Goal: Information Seeking & Learning: Understand process/instructions

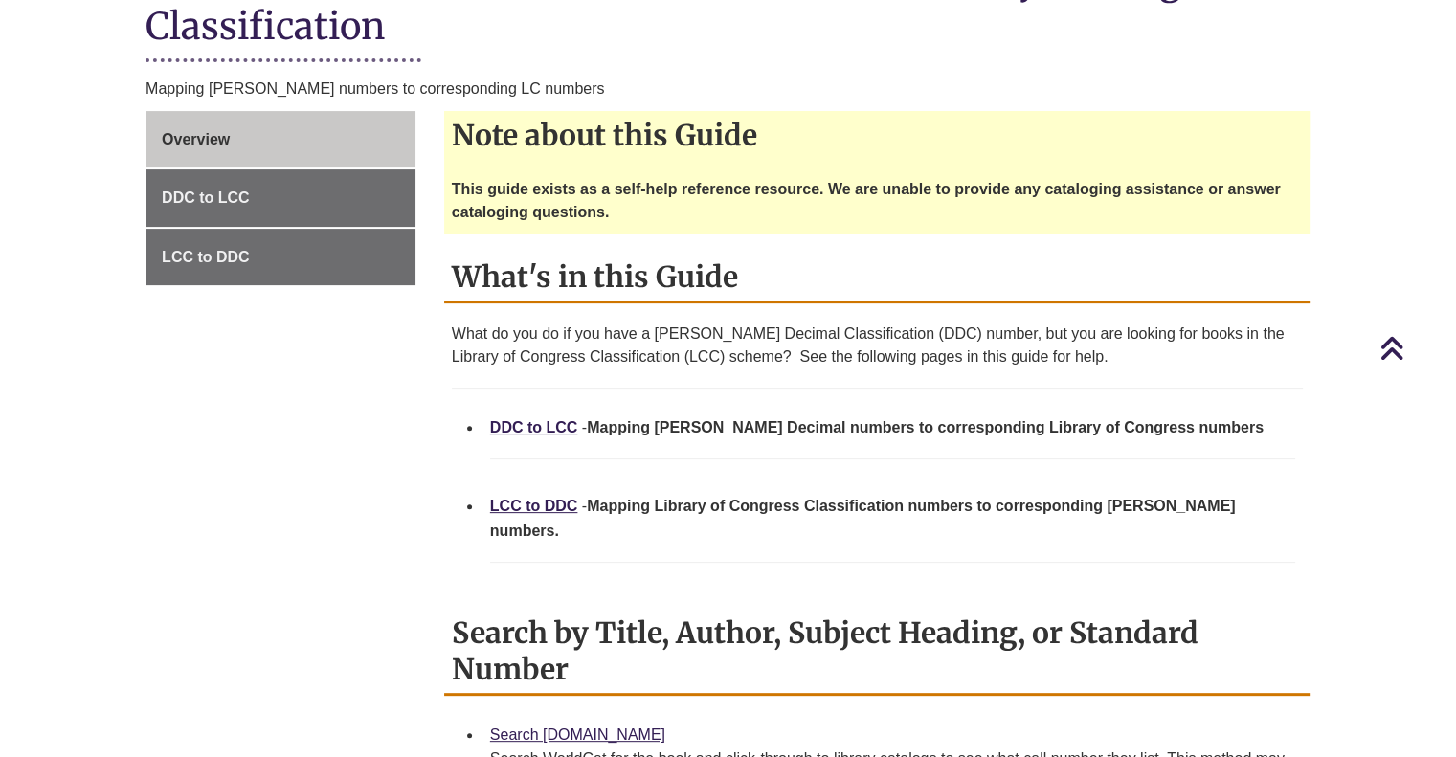
scroll to position [523, 0]
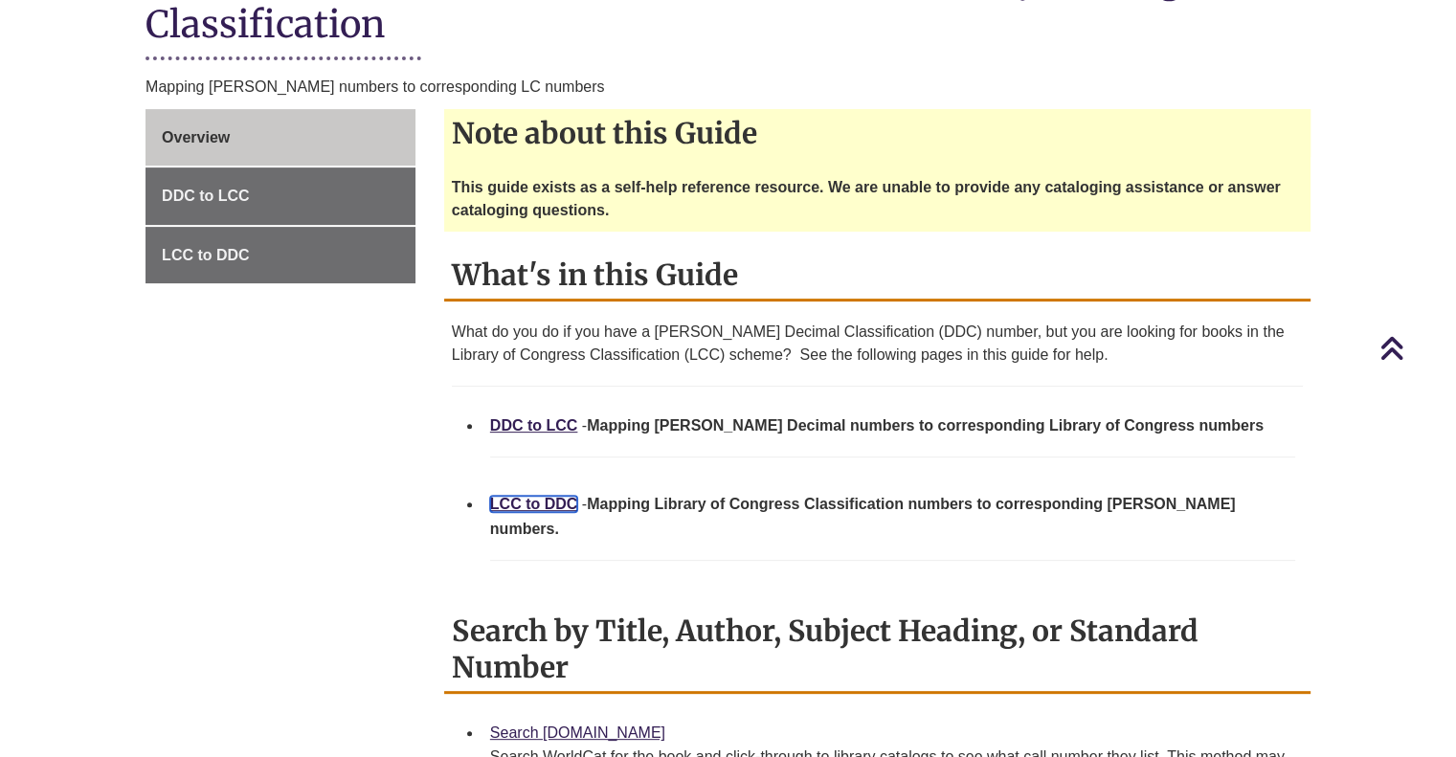
click at [531, 496] on link "LCC to DDC" at bounding box center [534, 504] width 88 height 16
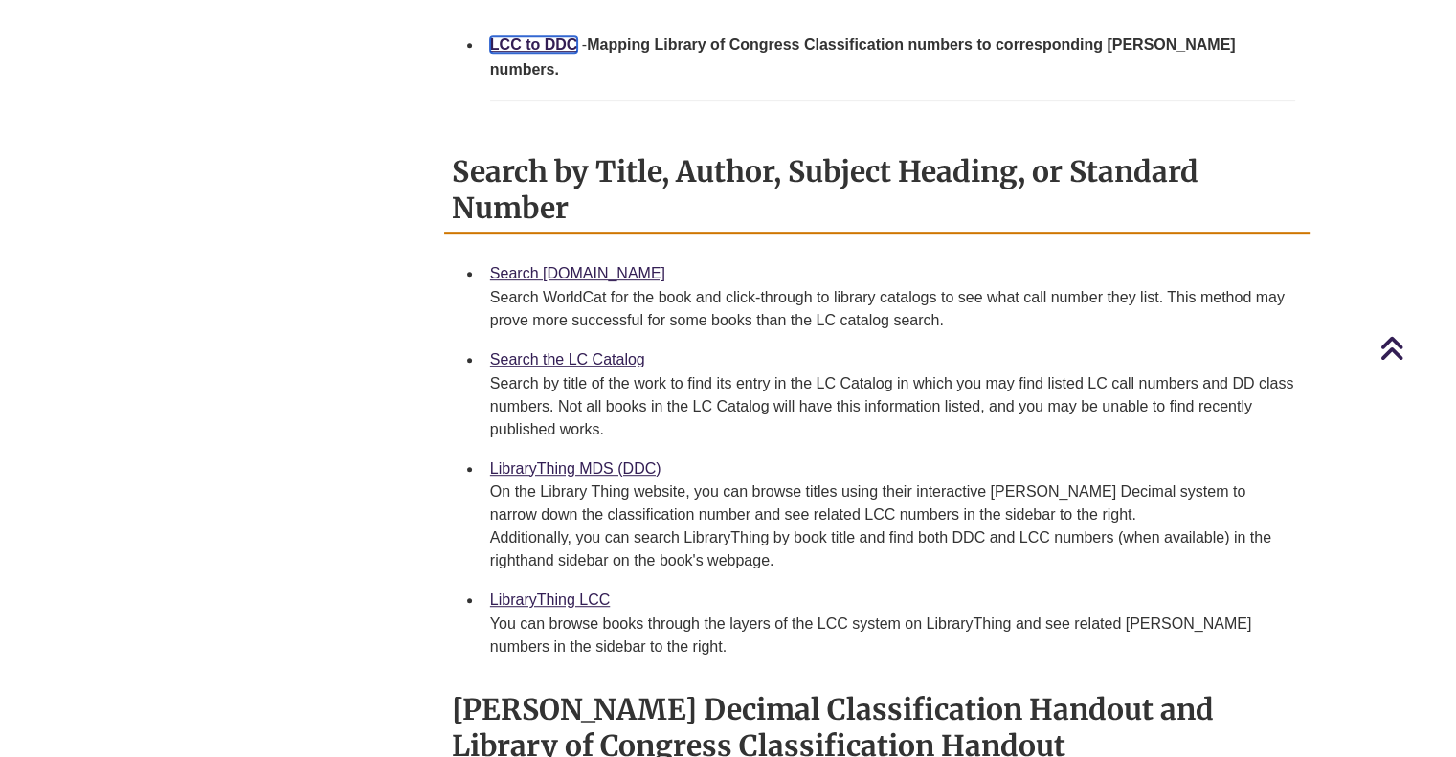
scroll to position [983, 0]
click at [583, 264] on link "Search [DOMAIN_NAME]" at bounding box center [577, 272] width 175 height 16
click at [559, 339] on li "Search the LC Catalog Search by title of the work to find its entry in the LC C…" at bounding box center [893, 393] width 821 height 109
click at [553, 350] on link "Search the LC Catalog" at bounding box center [567, 358] width 155 height 16
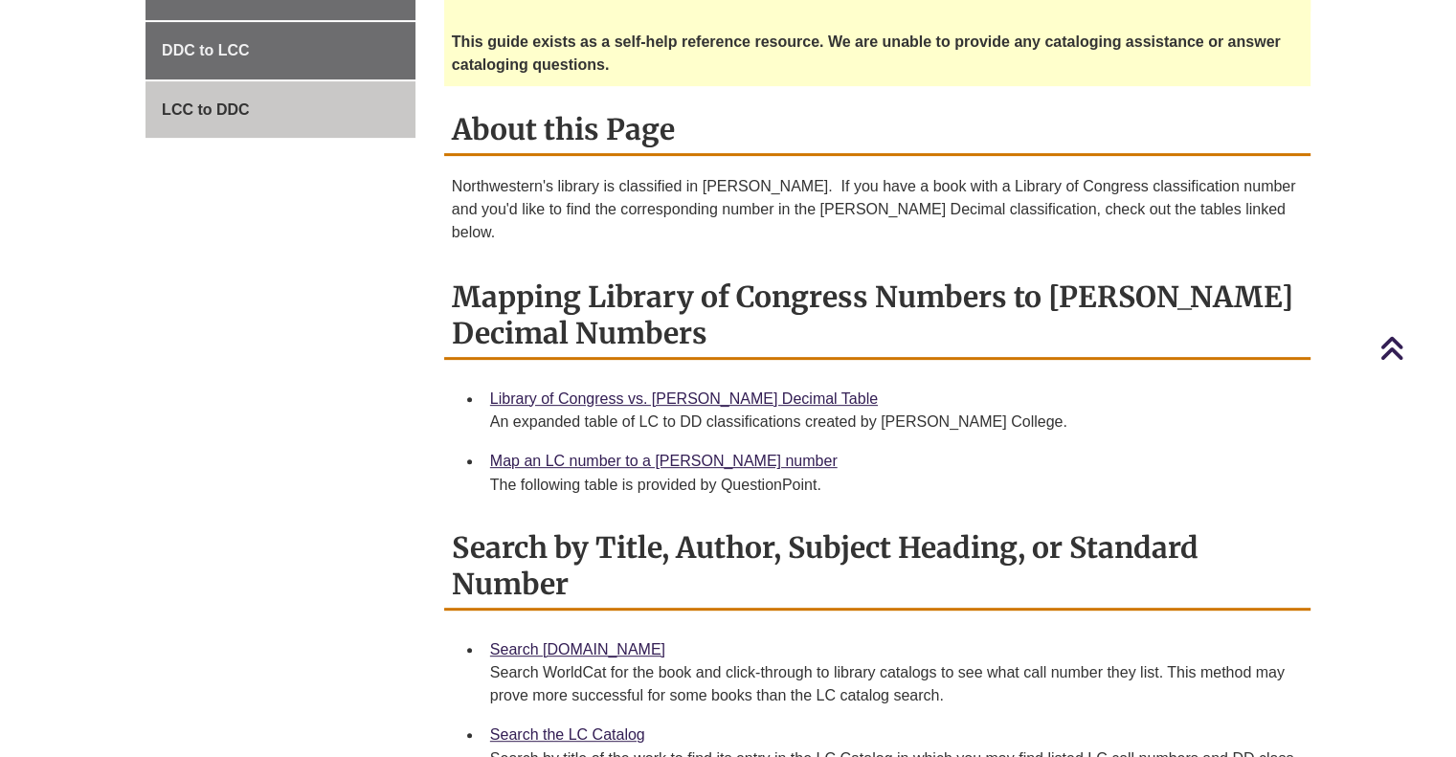
scroll to position [669, 0]
click at [620, 452] on link "Map an LC number to a [PERSON_NAME] number" at bounding box center [664, 460] width 348 height 16
